Goal: Find specific page/section

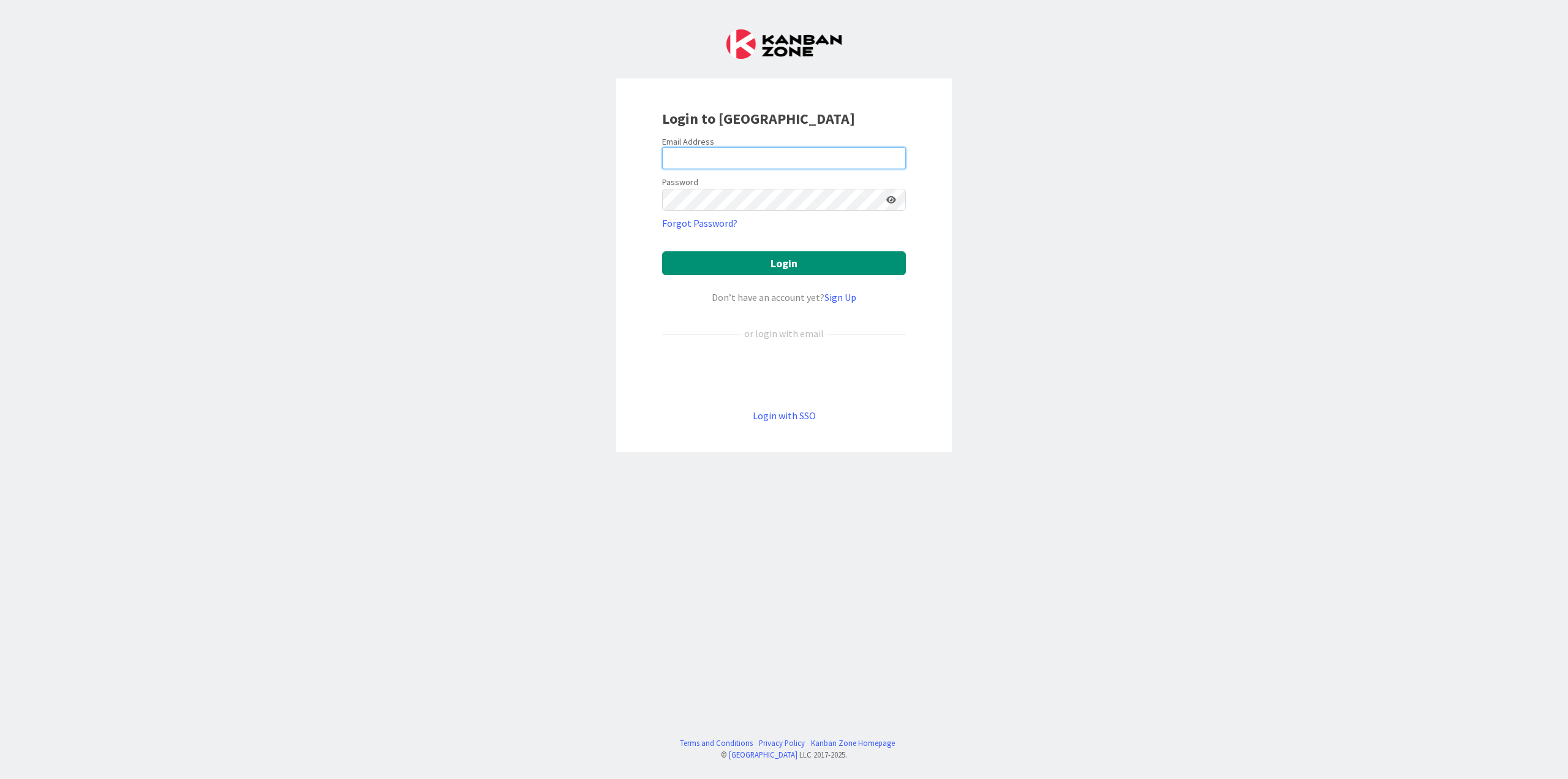
click at [747, 158] on input "email" at bounding box center [784, 158] width 244 height 22
type input "[EMAIL_ADDRESS][PERSON_NAME][DOMAIN_NAME]"
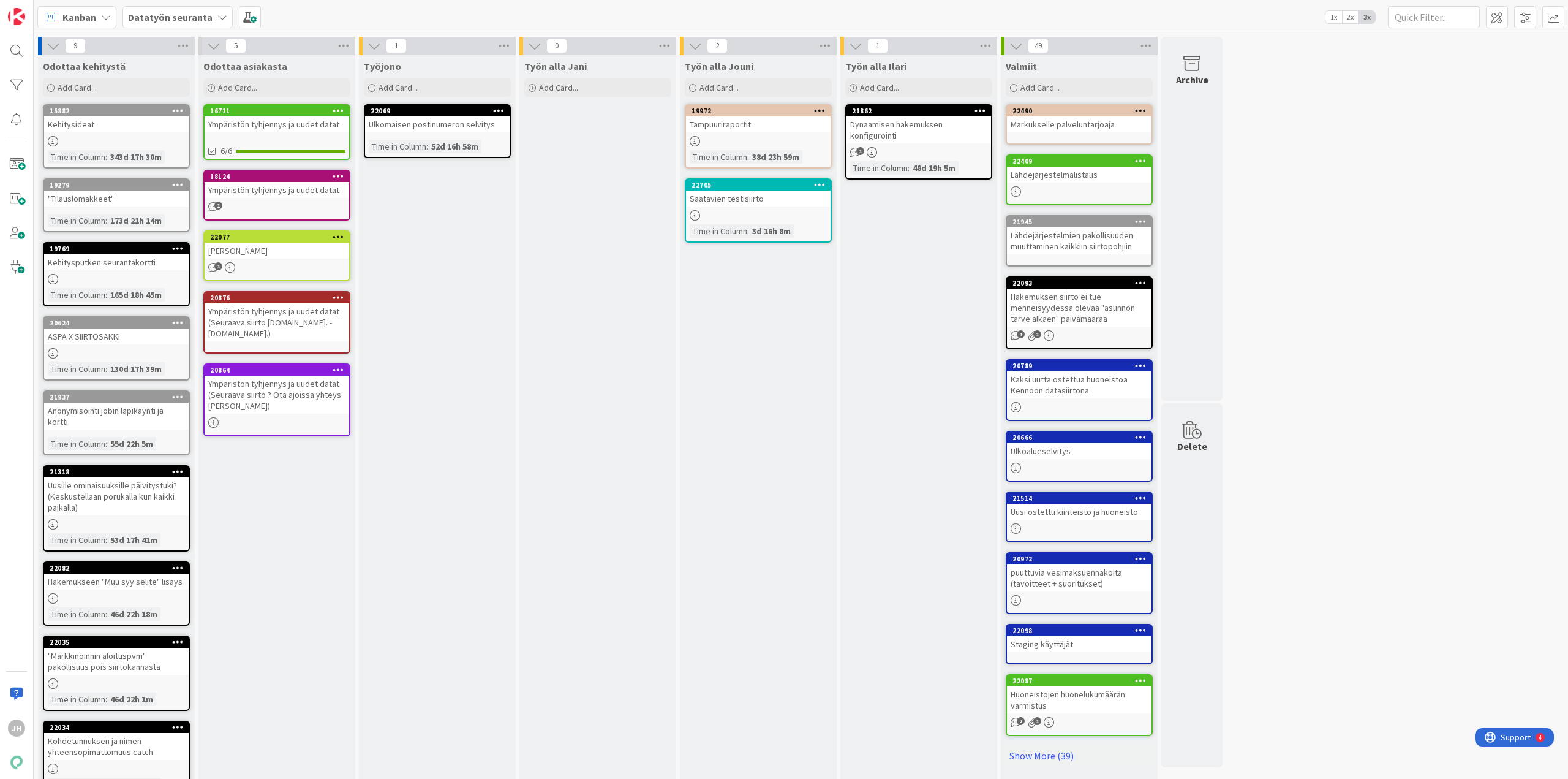
click at [185, 18] on b "Datatyön seuranta" at bounding box center [170, 17] width 84 height 12
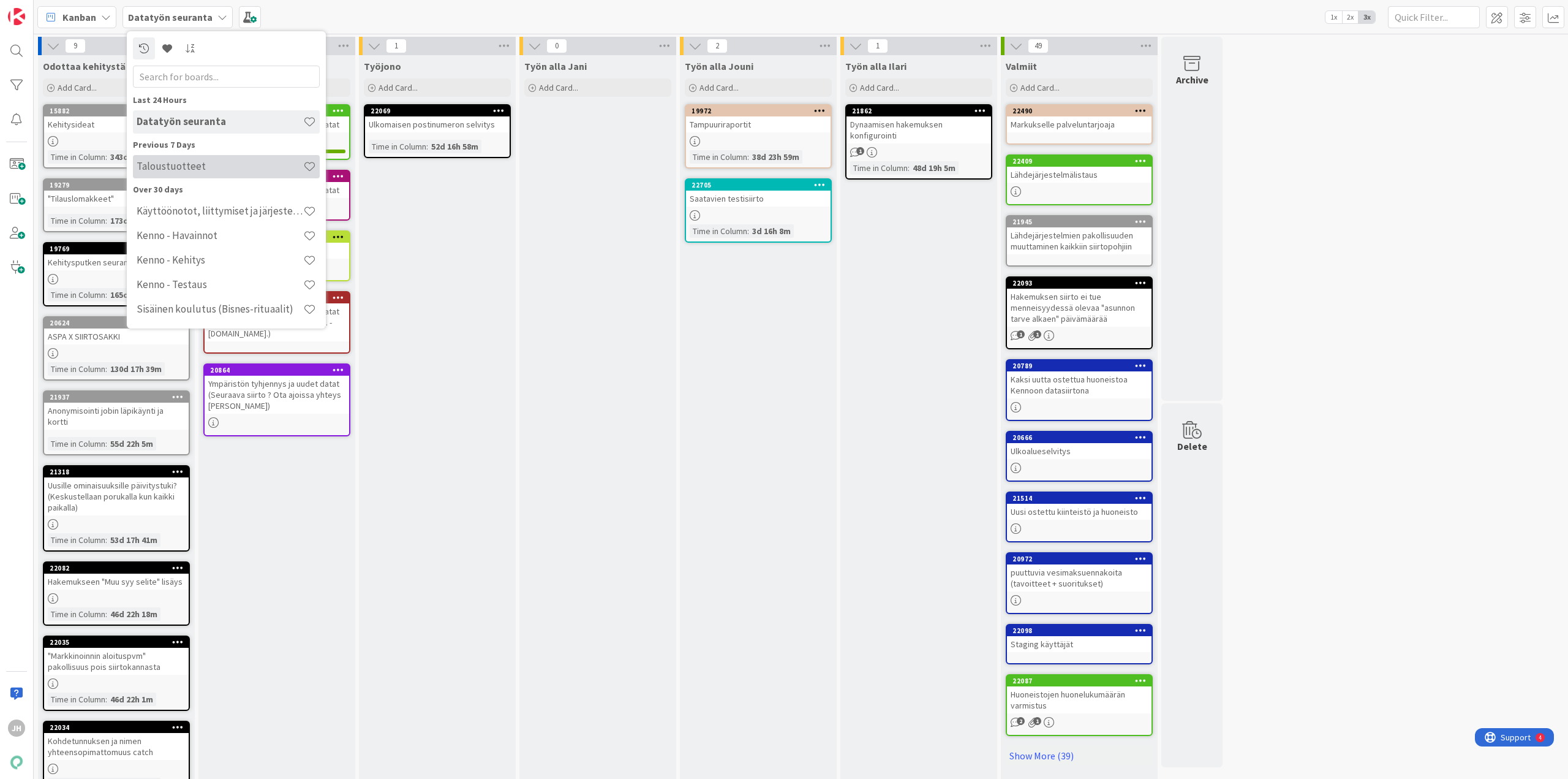
click at [192, 165] on h4 "Taloustuotteet" at bounding box center [219, 166] width 167 height 12
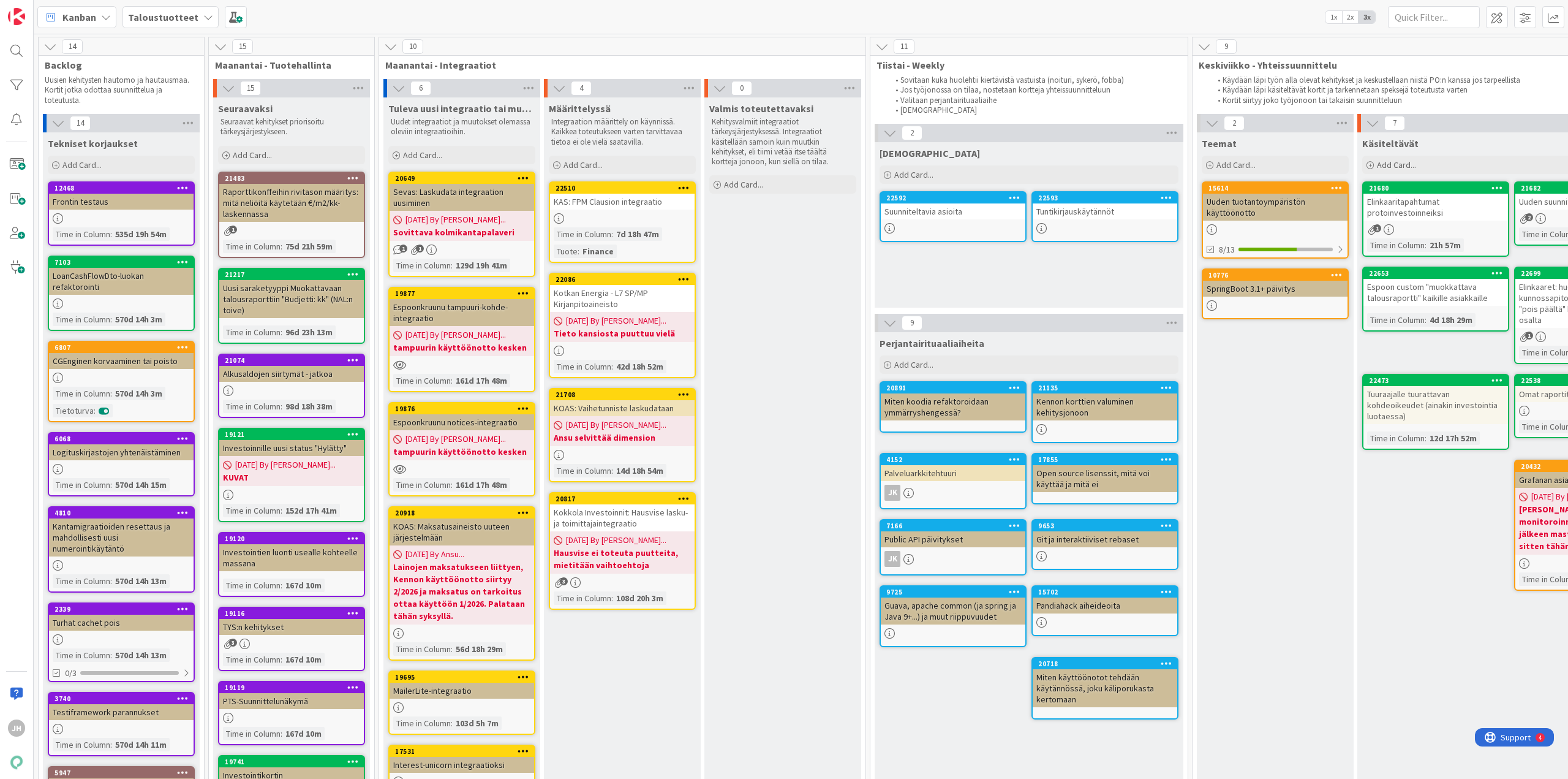
click at [182, 22] on b "Taloustuotteet" at bounding box center [164, 17] width 71 height 12
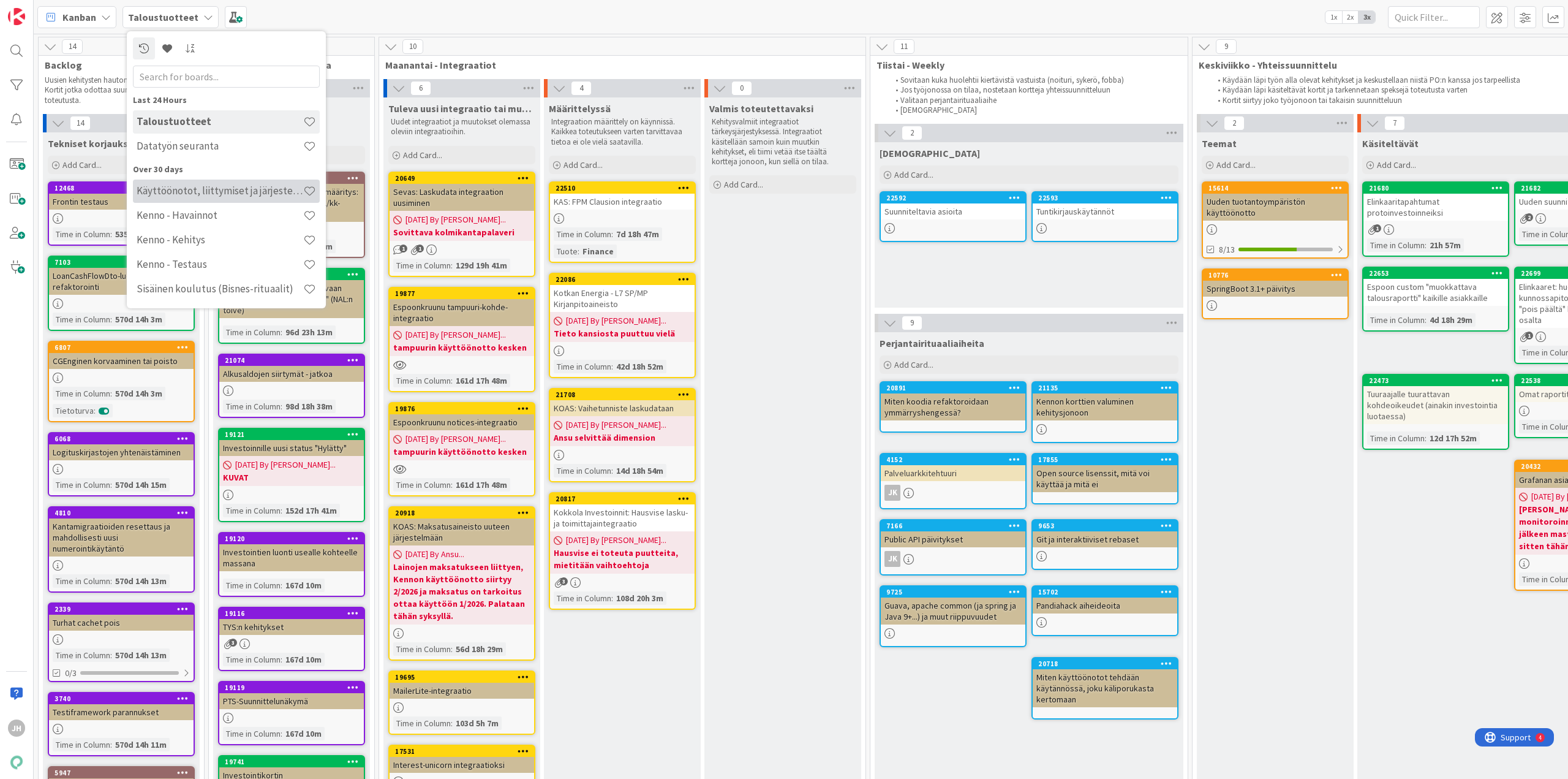
click at [229, 185] on h4 "Käyttöönotot, liittymiset ja järjestelmävaihdokset" at bounding box center [219, 190] width 167 height 12
